Goal: Task Accomplishment & Management: Complete application form

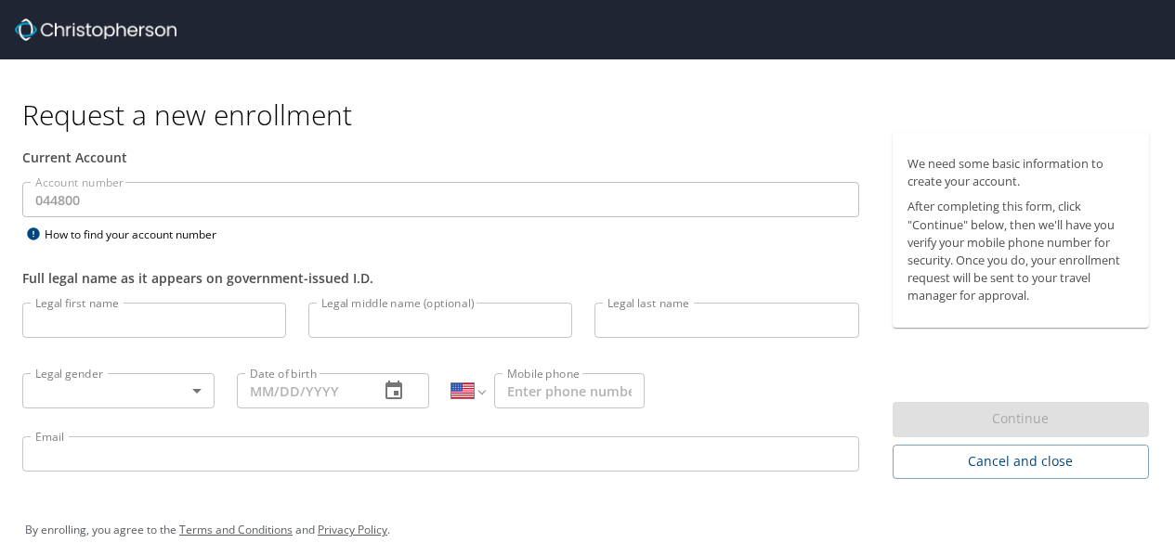
select select "US"
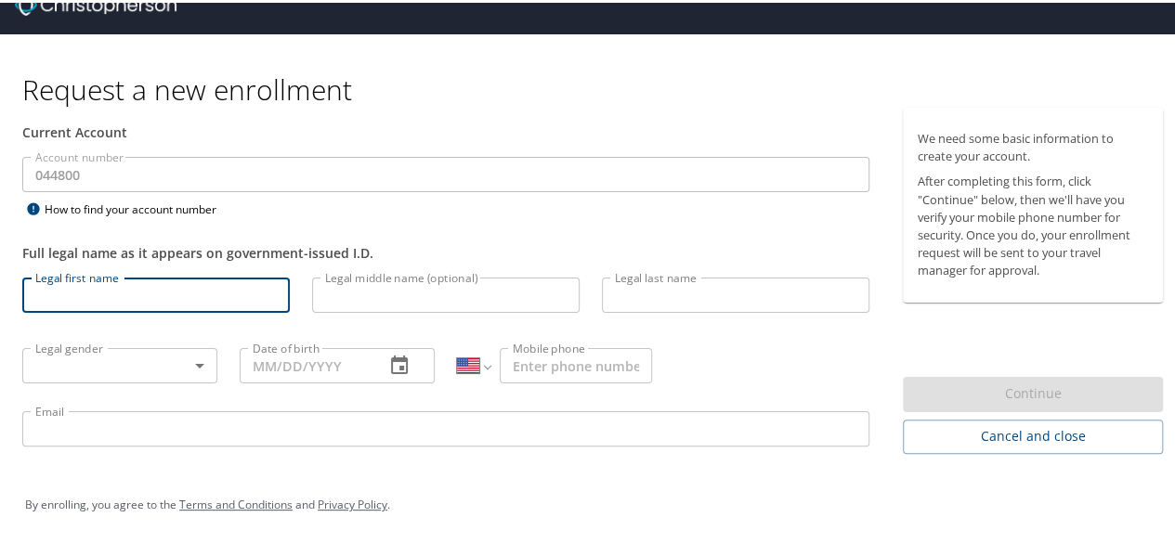
click at [185, 290] on input "Legal first name" at bounding box center [156, 292] width 268 height 35
type input "[PERSON_NAME]"
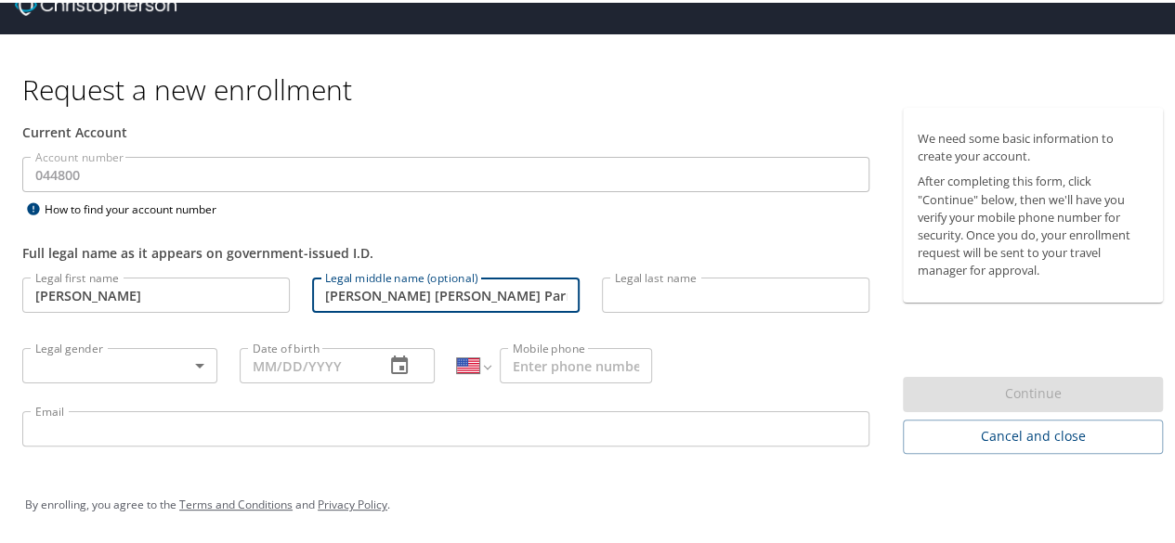
type input "[PERSON_NAME] [PERSON_NAME] Parnille"
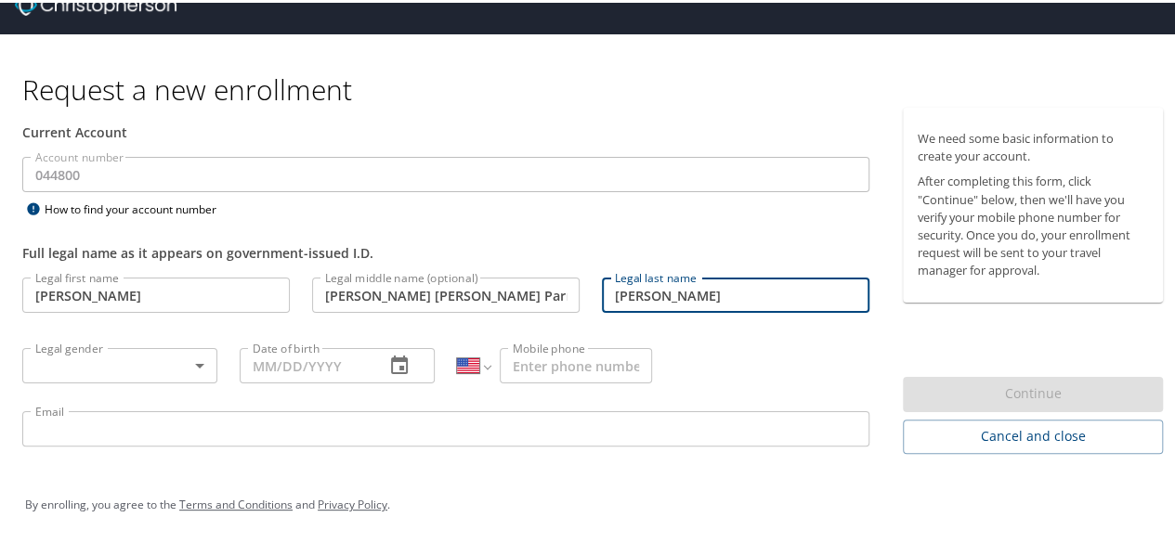
type input "[PERSON_NAME]"
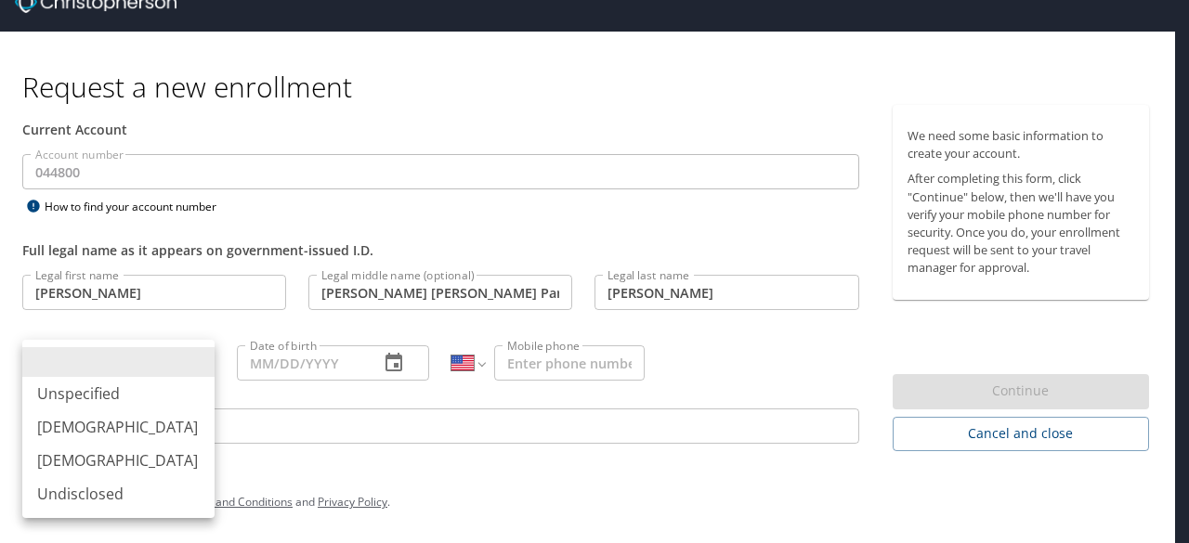
click at [176, 355] on body "Request a new enrollment Current Account Account number 044800 Account number H…" at bounding box center [594, 243] width 1189 height 543
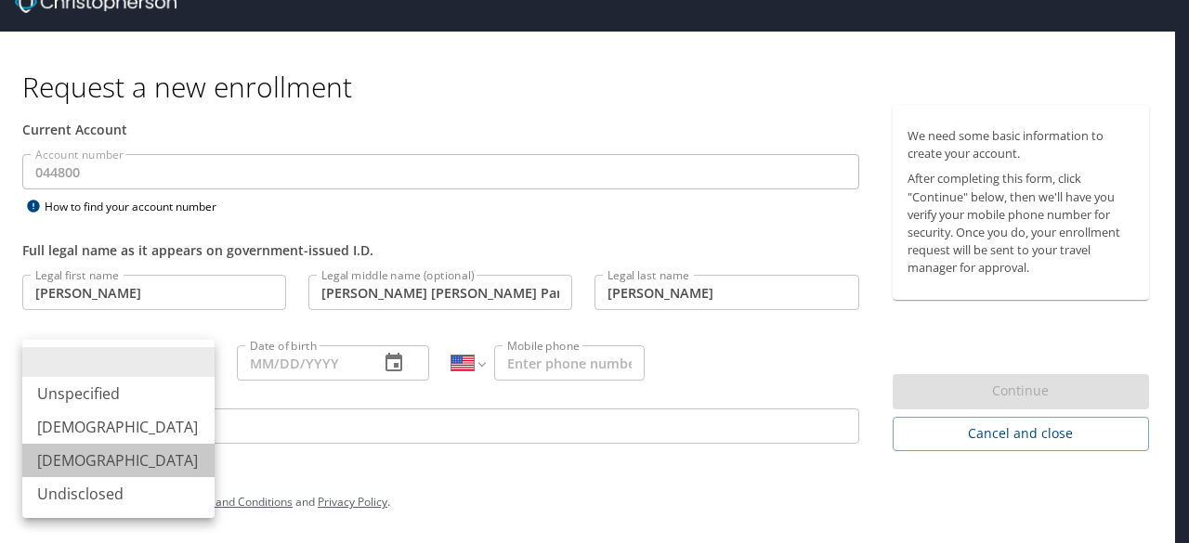
click at [115, 452] on li "[DEMOGRAPHIC_DATA]" at bounding box center [118, 460] width 192 height 33
type input "[DEMOGRAPHIC_DATA]"
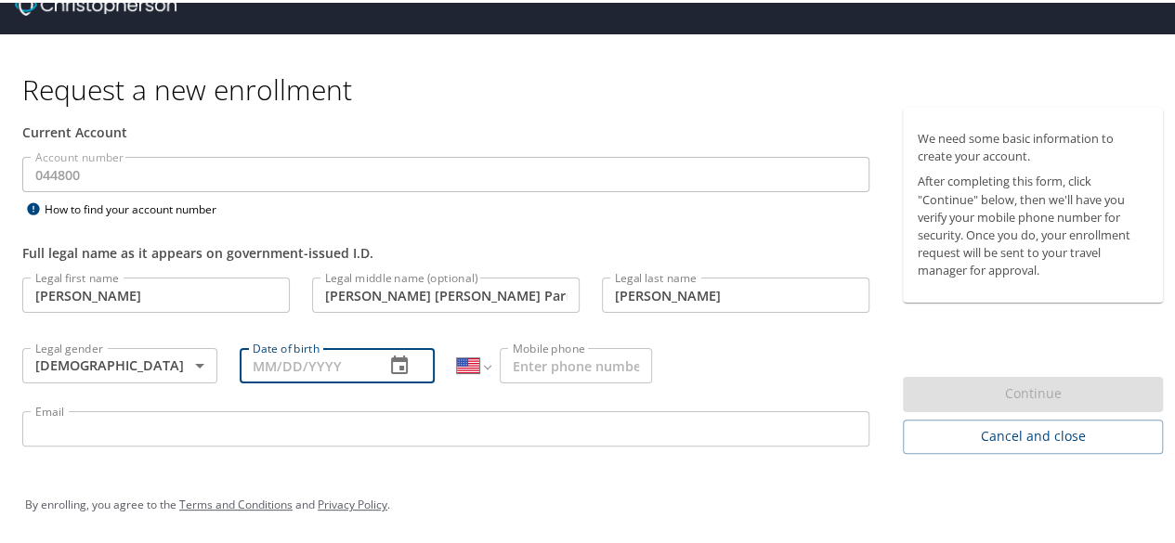
click at [312, 355] on input "Date of birth" at bounding box center [305, 363] width 130 height 35
type input "[DATE]"
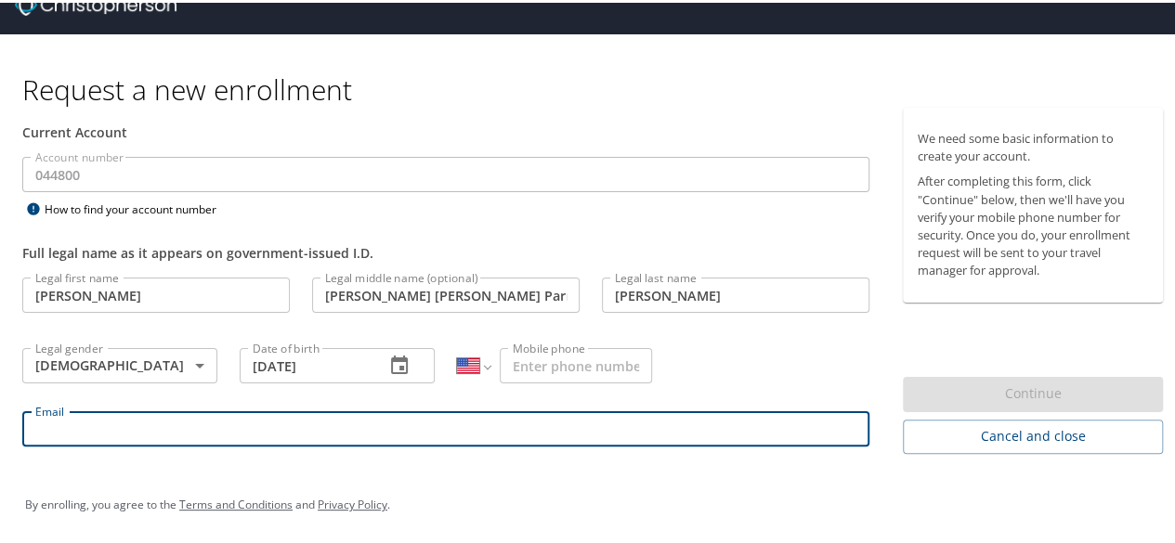
click at [392, 432] on input "Email" at bounding box center [445, 426] width 847 height 35
type input "[PERSON_NAME][EMAIL_ADDRESS][PERSON_NAME][DOMAIN_NAME]"
